Goal: Task Accomplishment & Management: Manage account settings

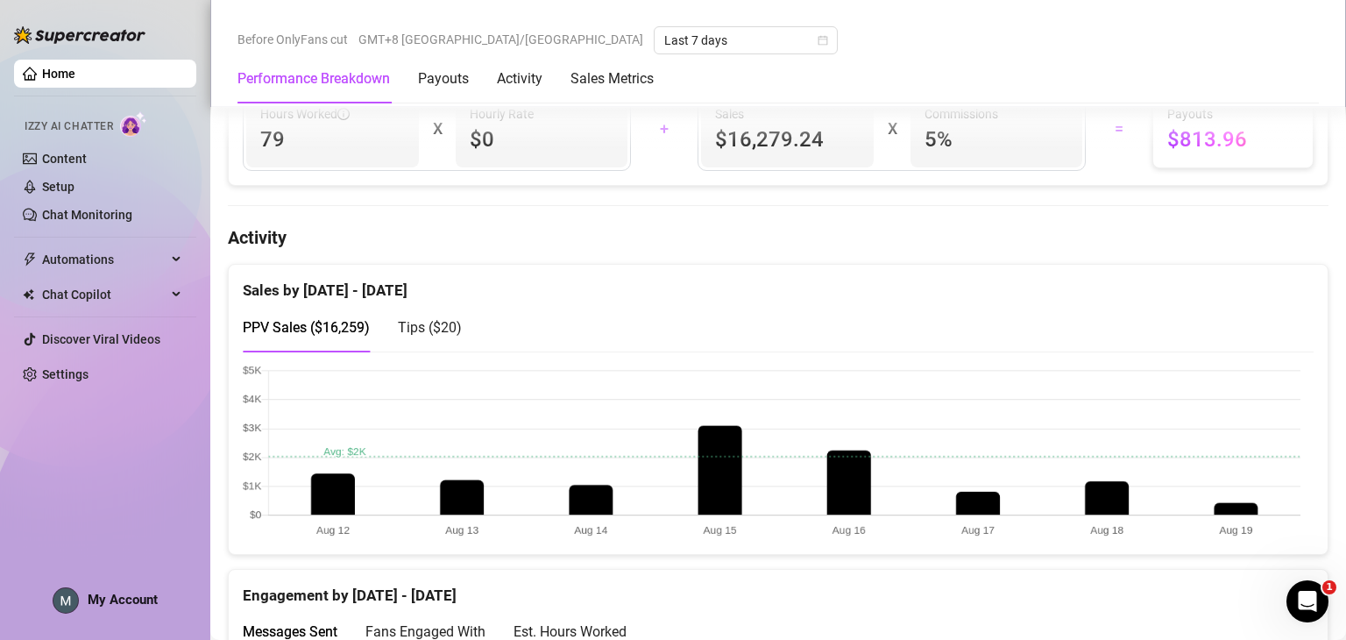
scroll to position [712, 0]
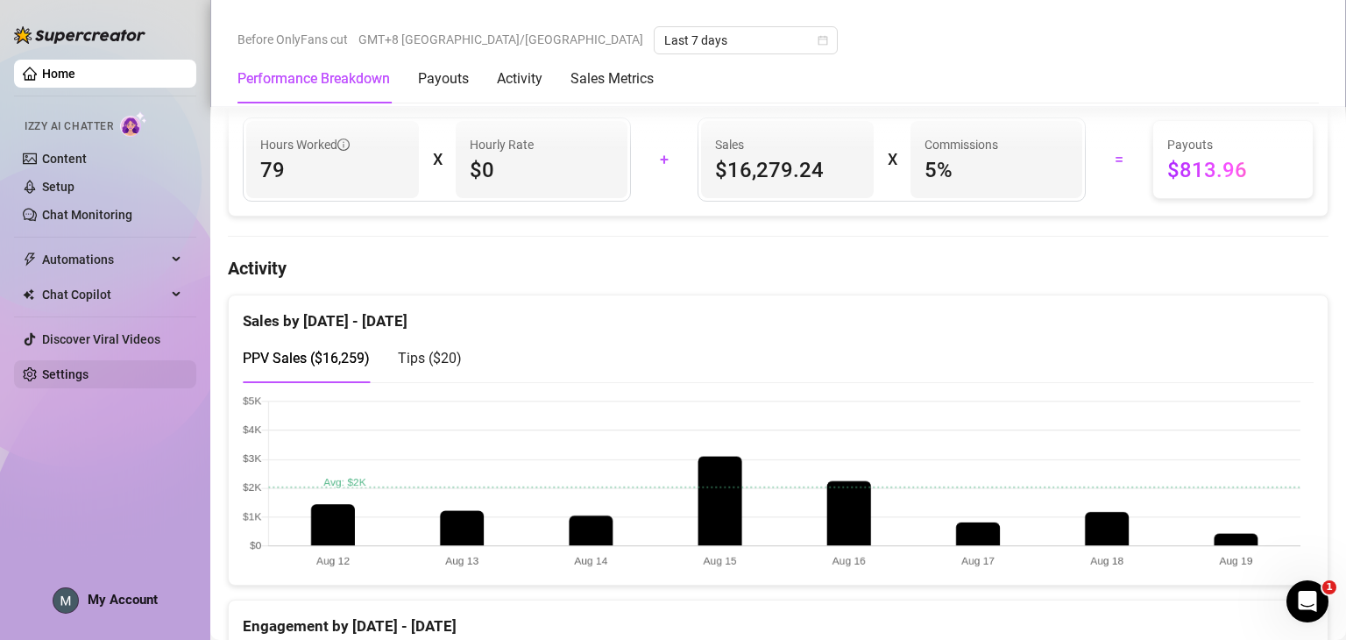
click at [69, 373] on link "Settings" at bounding box center [65, 374] width 46 height 14
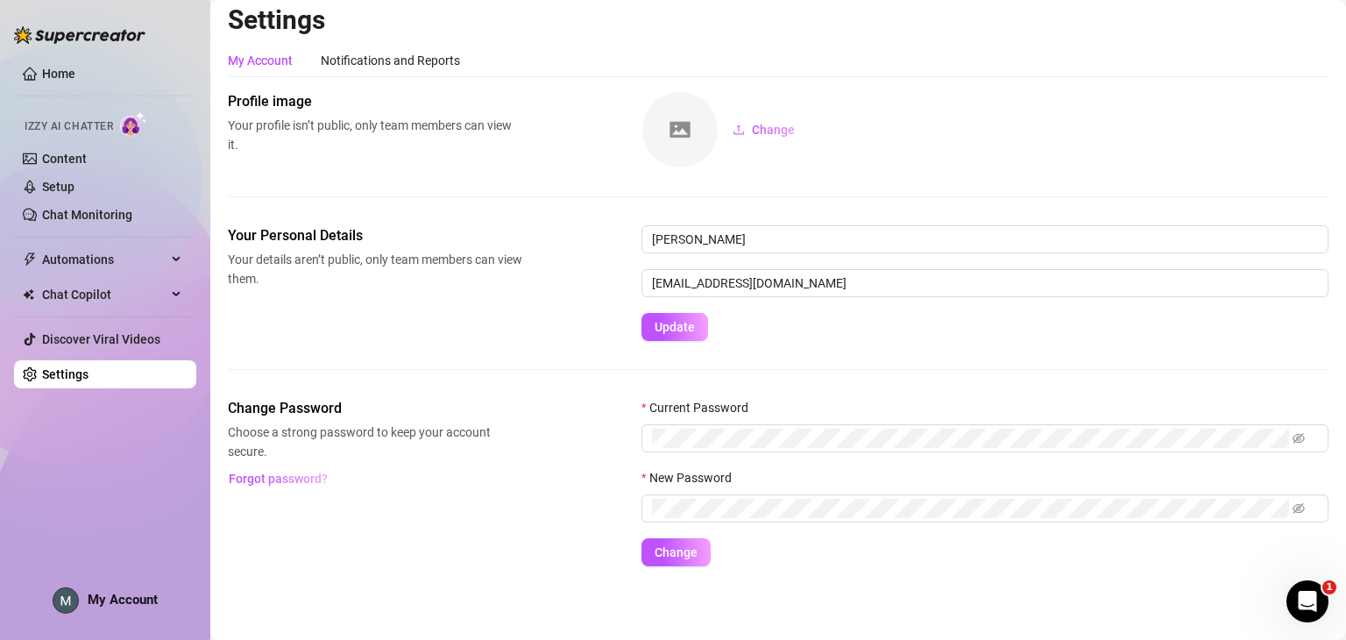
scroll to position [9, 0]
click at [112, 598] on span "My Account" at bounding box center [123, 599] width 70 height 16
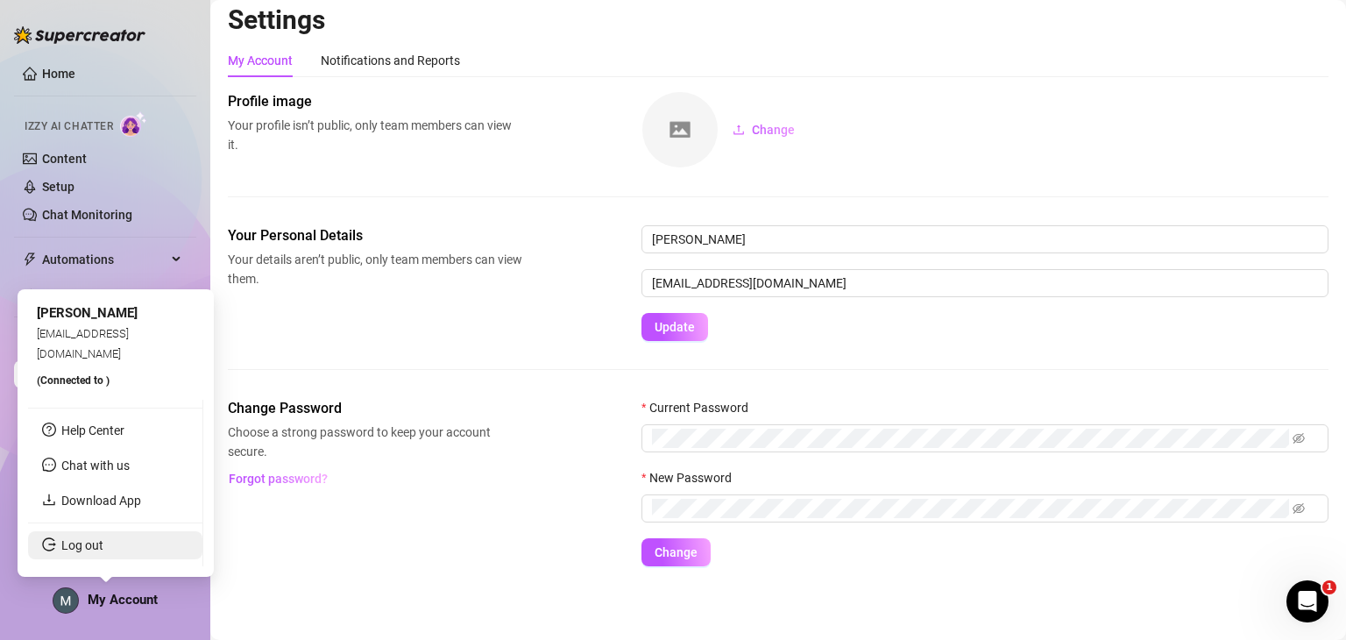
click at [103, 548] on link "Log out" at bounding box center [82, 545] width 42 height 14
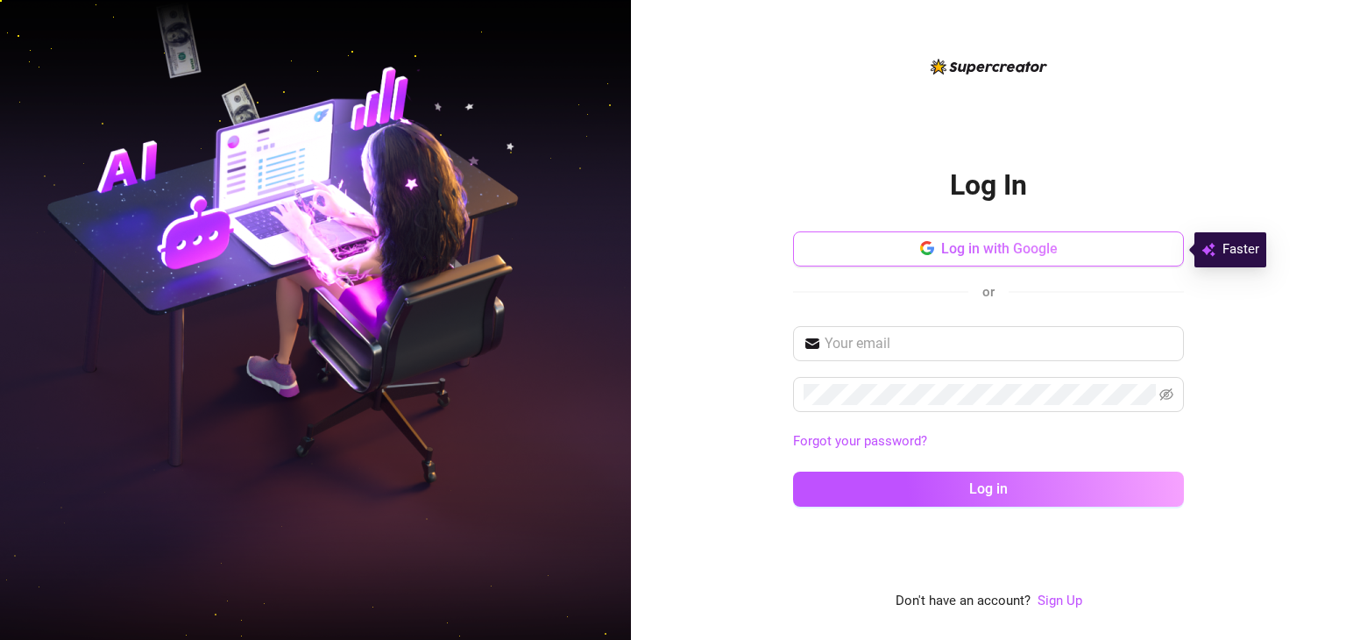
click at [1065, 254] on button "Log in with Google" at bounding box center [988, 248] width 391 height 35
